Goal: Task Accomplishment & Management: Manage account settings

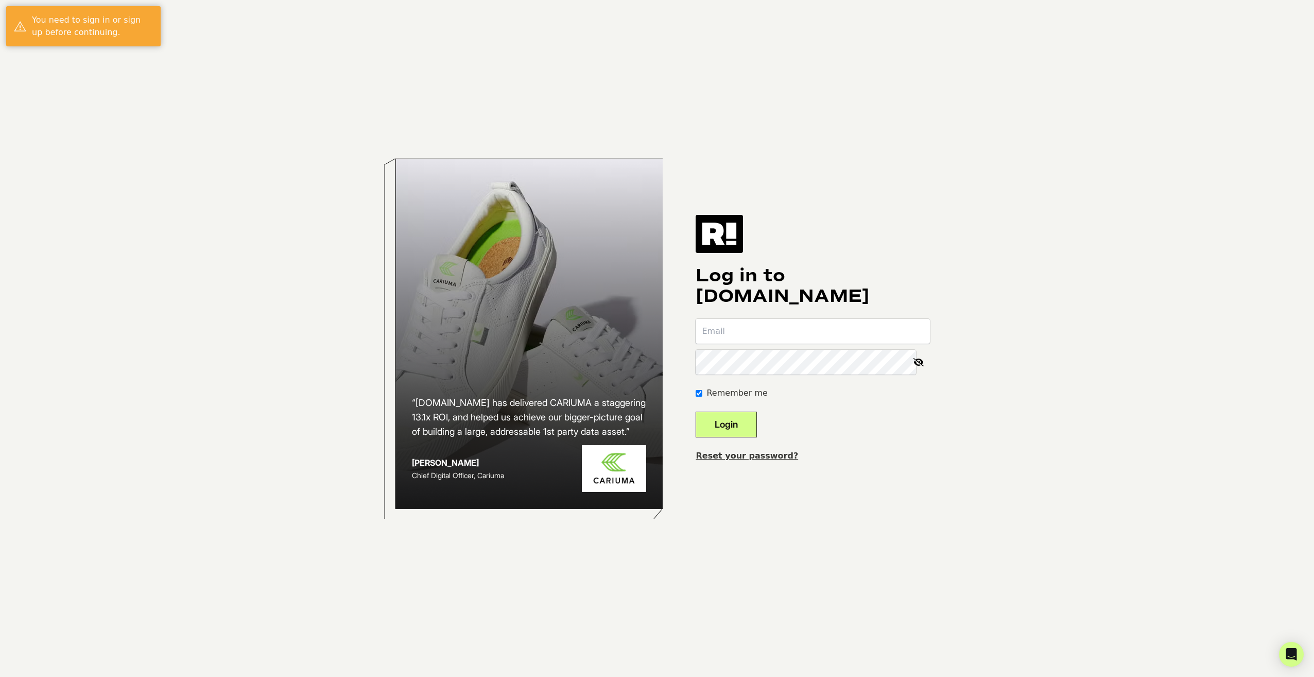
click at [735, 327] on input "email" at bounding box center [813, 331] width 234 height 25
type input "margaret.moraskie@levenger.com"
click at [748, 422] on button "Login" at bounding box center [726, 425] width 61 height 26
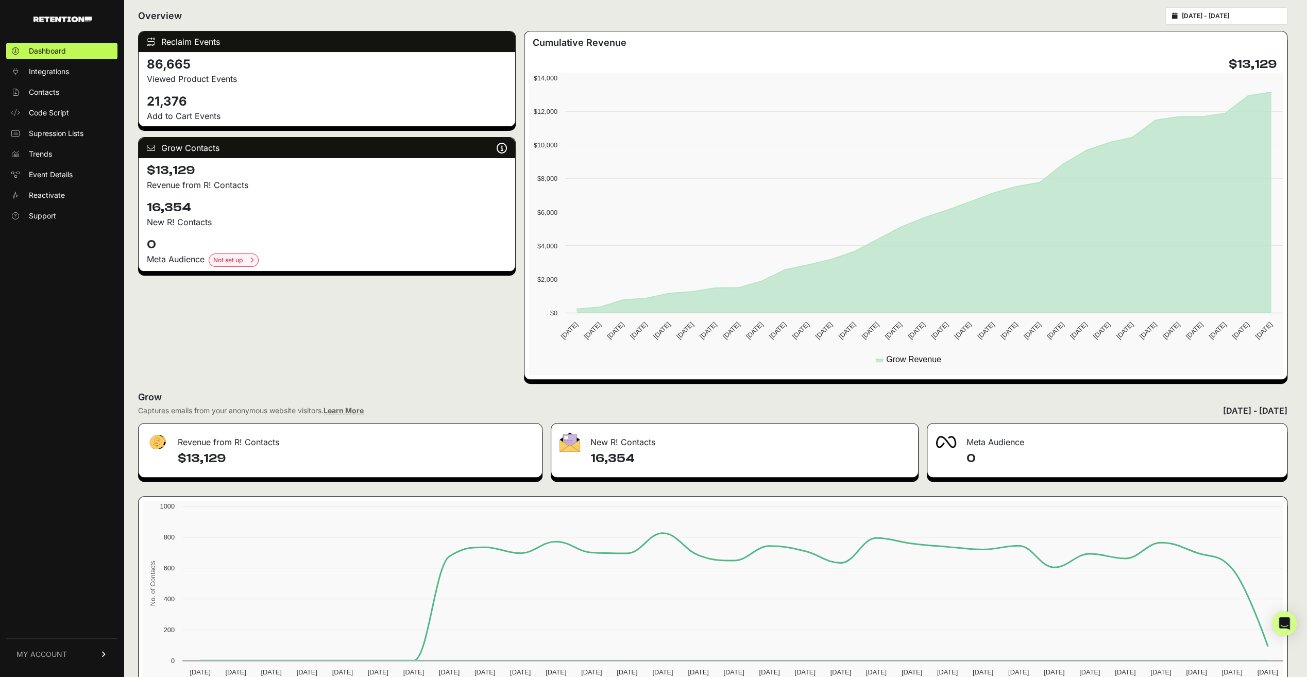
scroll to position [76, 0]
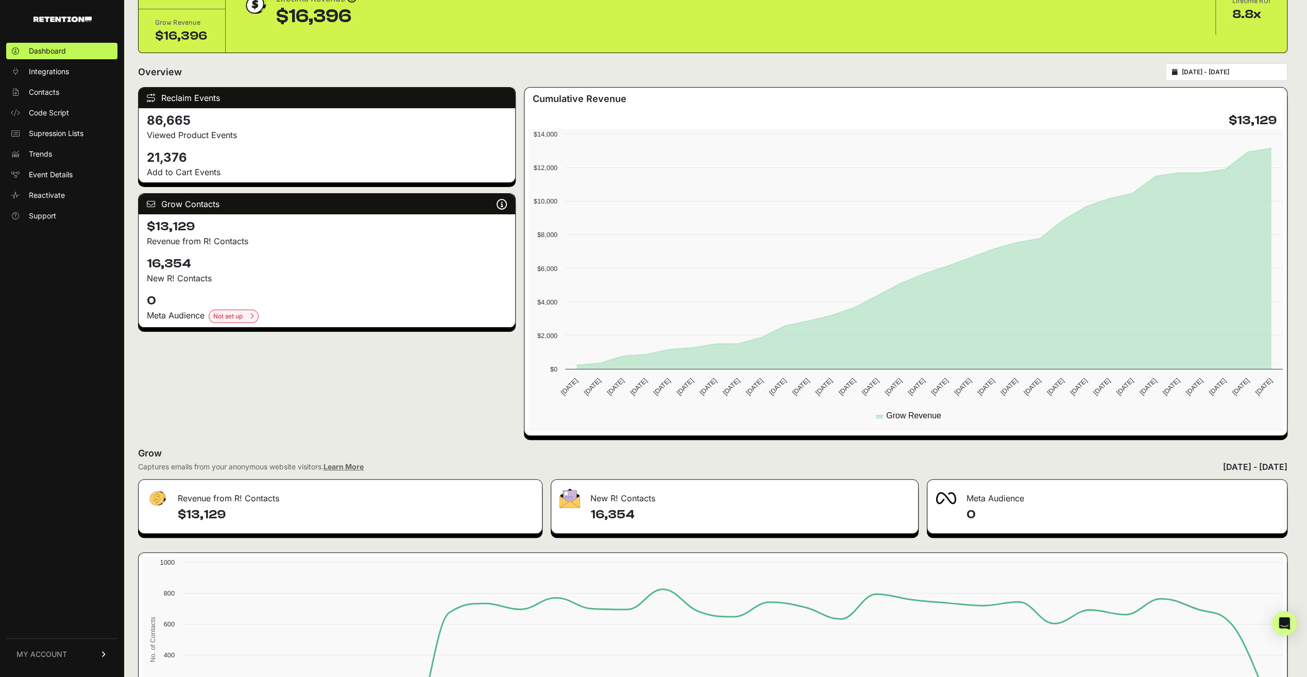
click at [73, 651] on link "MY ACCOUNT" at bounding box center [61, 653] width 111 height 31
click at [39, 619] on span "Billing" at bounding box center [39, 620] width 20 height 10
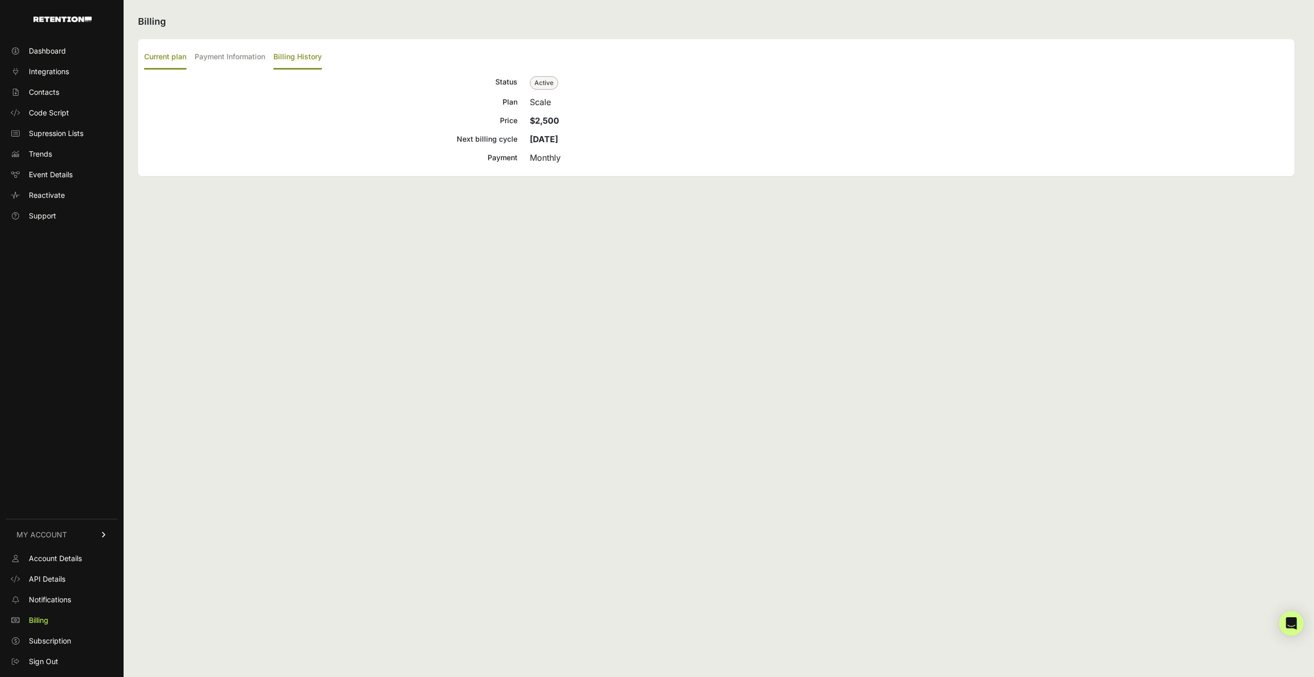
click at [302, 58] on label "Billing History" at bounding box center [297, 57] width 48 height 24
click at [0, 0] on input "Billing History" at bounding box center [0, 0] width 0 height 0
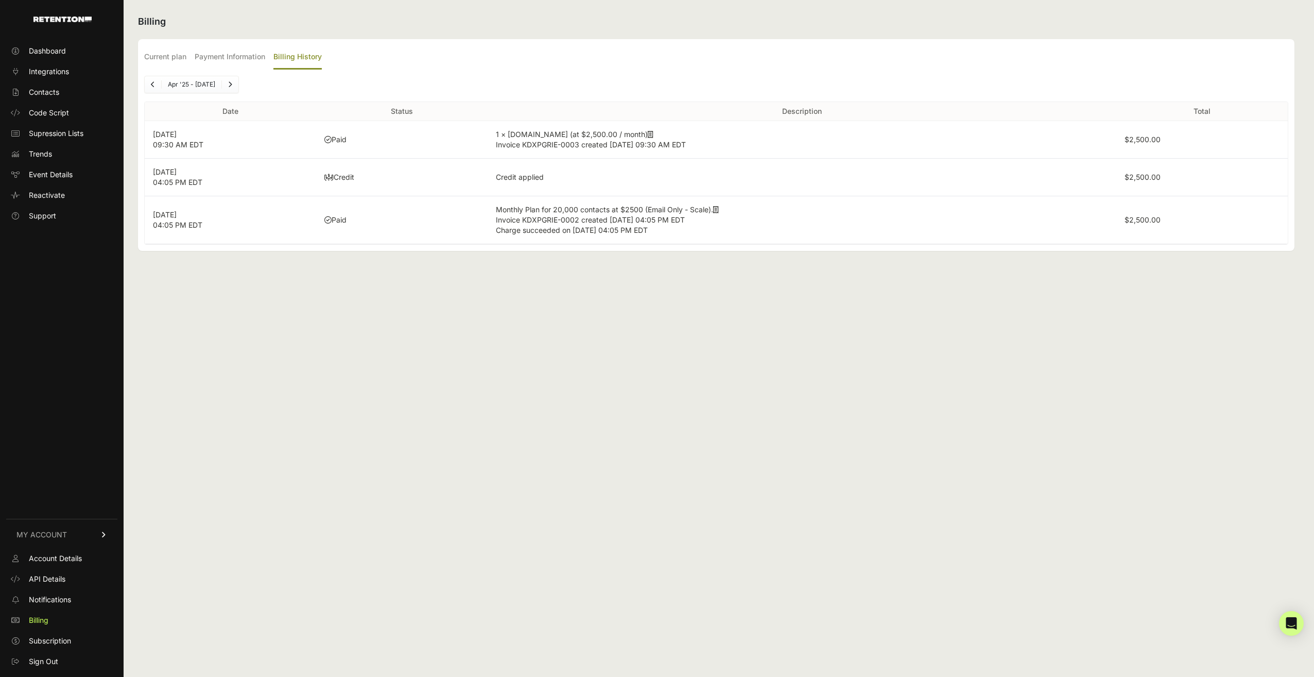
click at [229, 82] on icon "Next" at bounding box center [230, 84] width 4 height 6
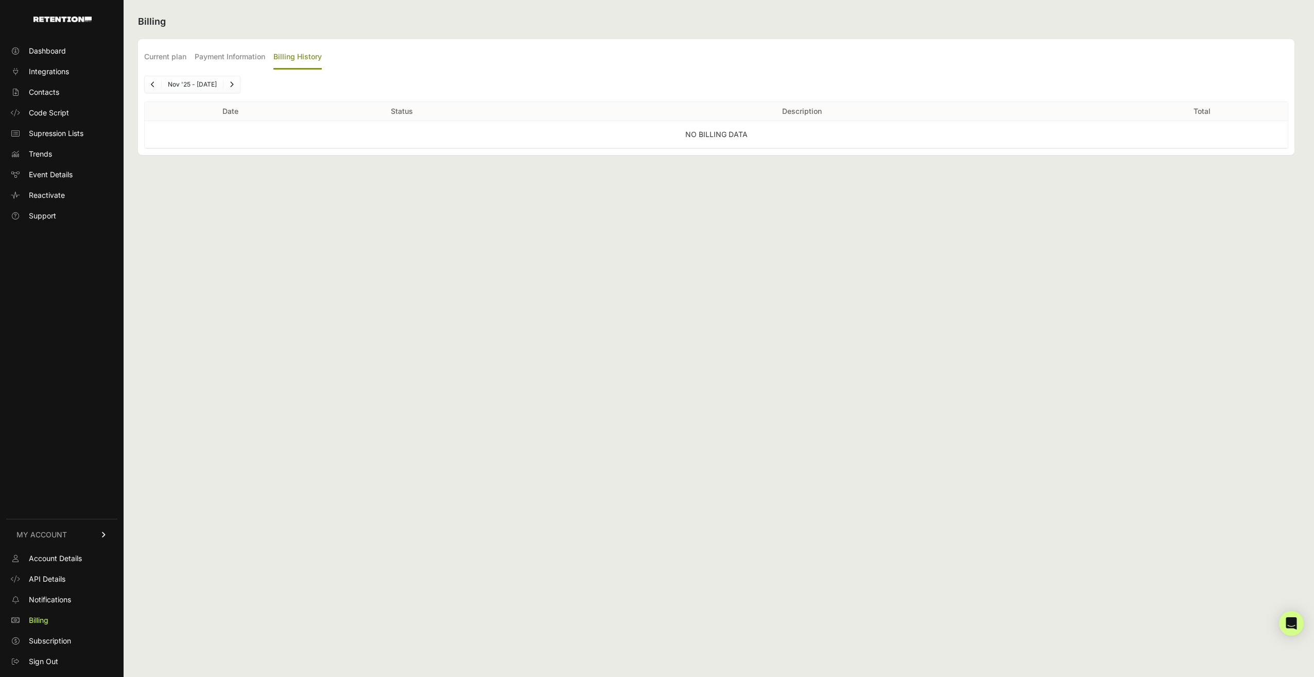
click at [151, 84] on icon "Previous" at bounding box center [153, 84] width 4 height 6
